Goal: Book appointment/travel/reservation

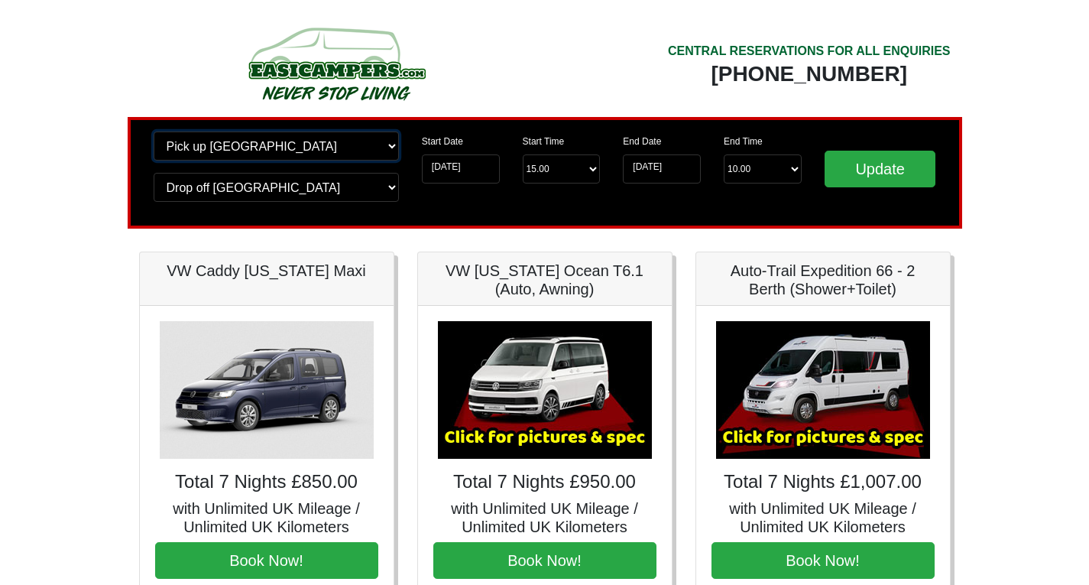
click at [323, 148] on select "Change pick up location? Pick up [GEOGRAPHIC_DATA] [GEOGRAPHIC_DATA] [GEOGRAPHI…" at bounding box center [276, 145] width 245 height 29
select select "MAN"
click at [154, 131] on select "Change pick up location? Pick up [GEOGRAPHIC_DATA] [GEOGRAPHIC_DATA] [GEOGRAPHI…" at bounding box center [276, 145] width 245 height 29
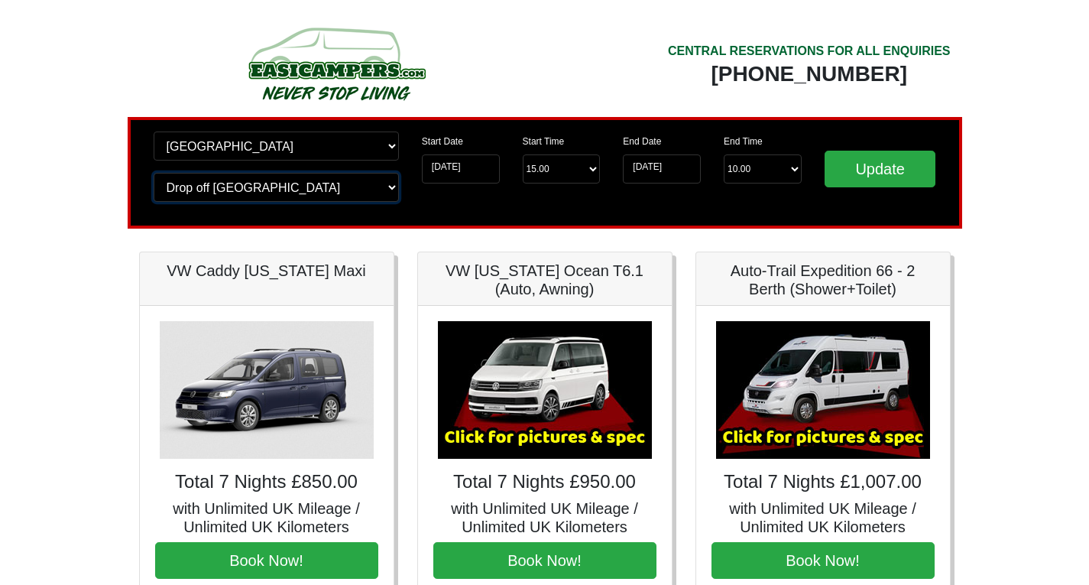
click at [308, 182] on select "Change drop off location? Drop off [GEOGRAPHIC_DATA] [GEOGRAPHIC_DATA] [GEOGRAP…" at bounding box center [276, 187] width 245 height 29
select select "MAN"
click at [154, 173] on select "Change drop off location? Drop off [GEOGRAPHIC_DATA] [GEOGRAPHIC_DATA] [GEOGRAP…" at bounding box center [276, 187] width 245 height 29
click at [868, 162] on input "Update" at bounding box center [881, 169] width 112 height 37
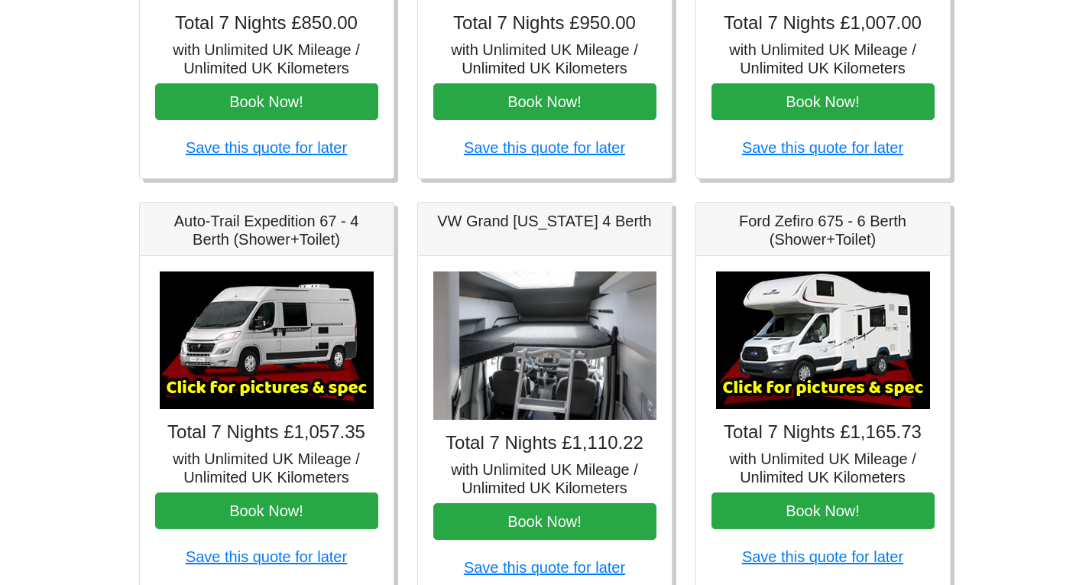
scroll to position [535, 0]
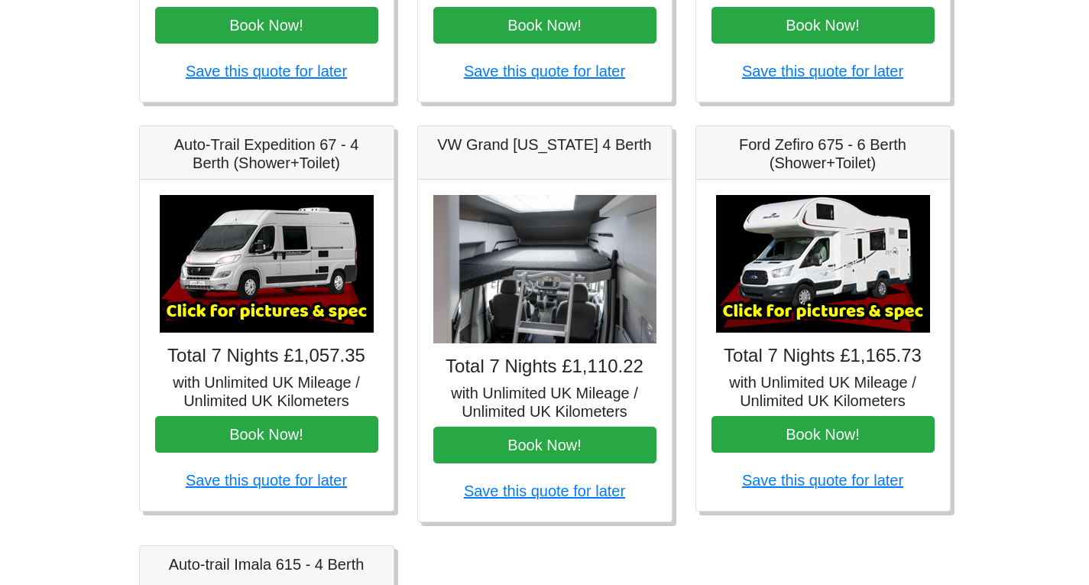
click at [278, 352] on h4 "Total 7 Nights £1,057.35" at bounding box center [266, 356] width 223 height 22
click at [274, 268] on img at bounding box center [267, 264] width 214 height 138
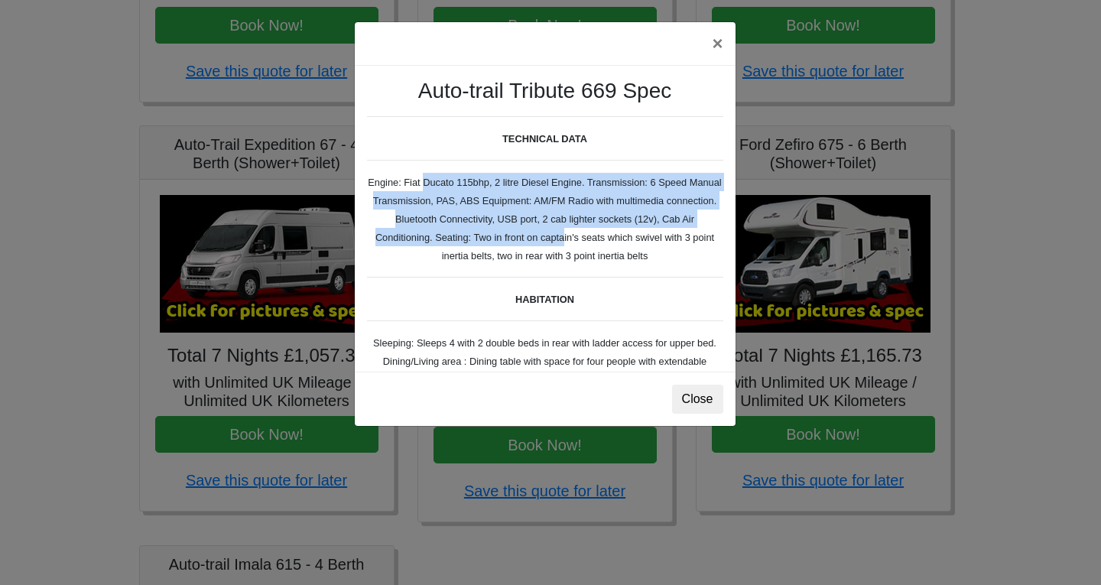
drag, startPoint x: 413, startPoint y: 186, endPoint x: 578, endPoint y: 227, distance: 170.2
click at [548, 235] on small "Auto-trail Tribute 669 Spec TECHNICAL DATA Engine: Fiat Ducato 115bhp, 2 litre …" at bounding box center [545, 429] width 356 height 702
click at [589, 223] on small "Auto-trail Tribute 669 Spec TECHNICAL DATA Engine: Fiat Ducato 115bhp, 2 litre …" at bounding box center [545, 429] width 356 height 702
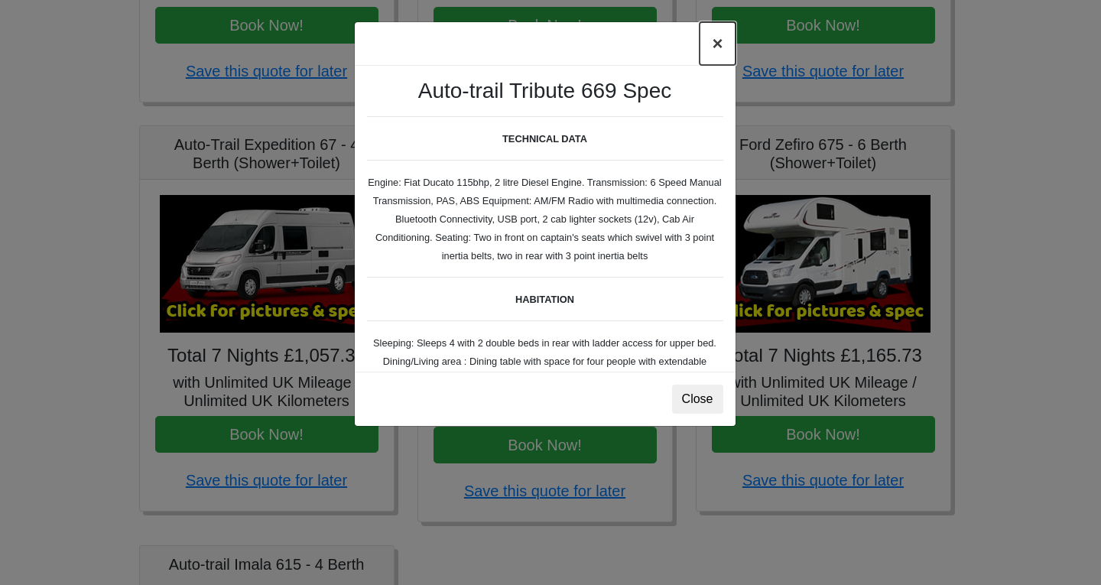
click at [717, 48] on button "×" at bounding box center [716, 43] width 35 height 43
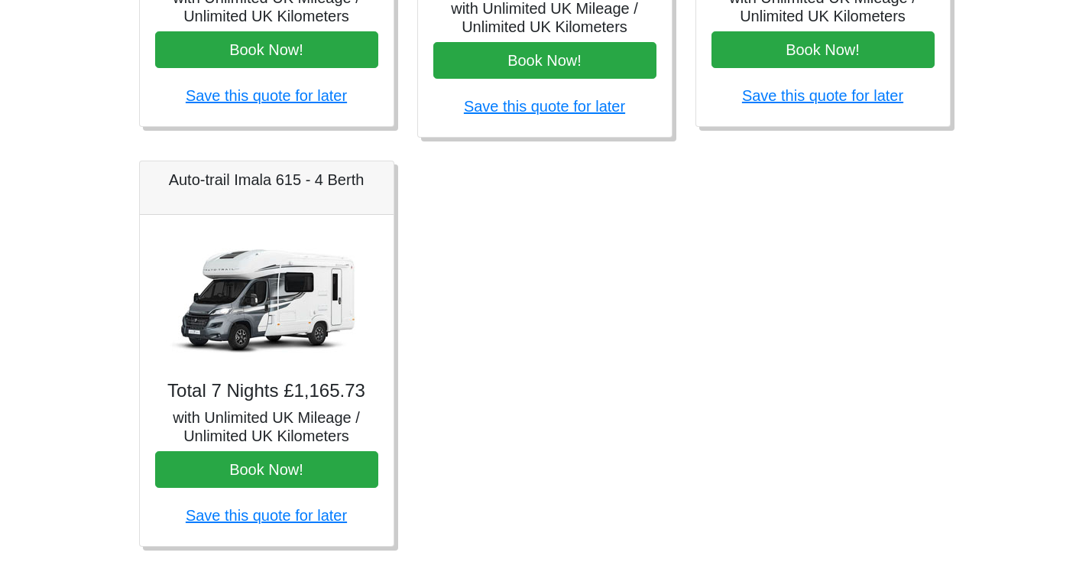
scroll to position [941, 0]
